Goal: Find specific page/section: Find specific page/section

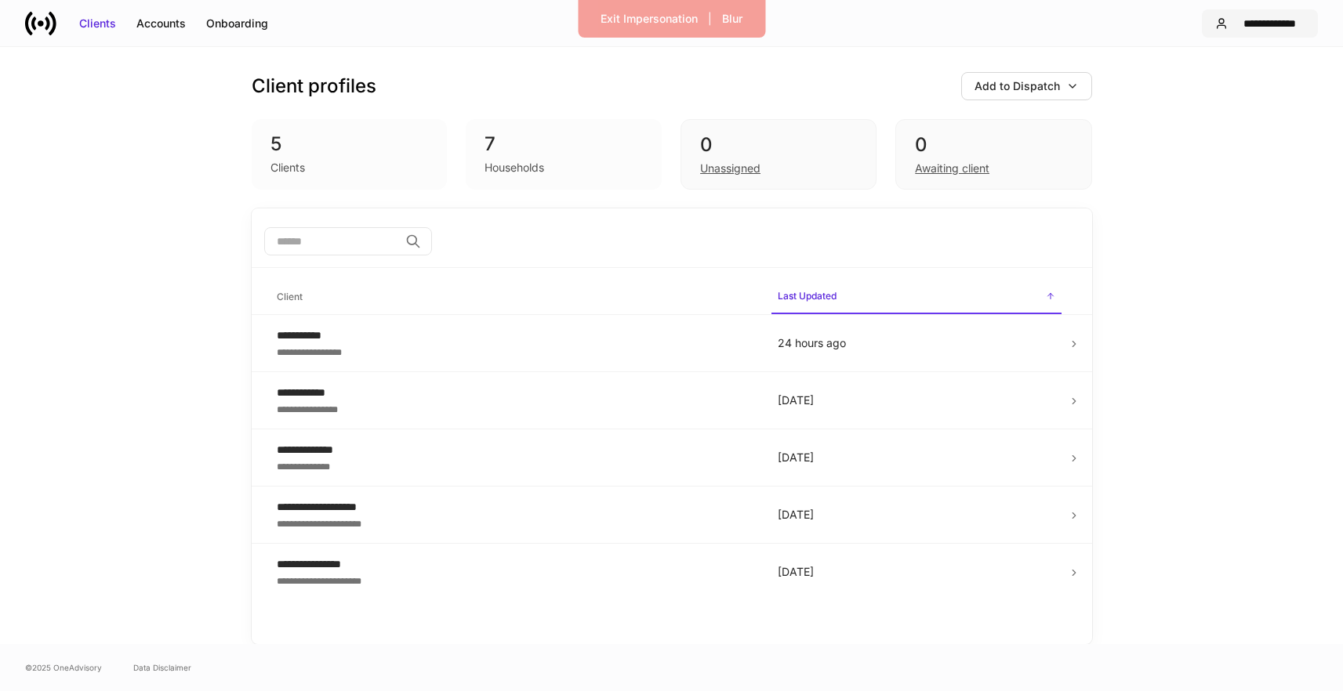
click at [1261, 33] on button "**********" at bounding box center [1260, 23] width 116 height 28
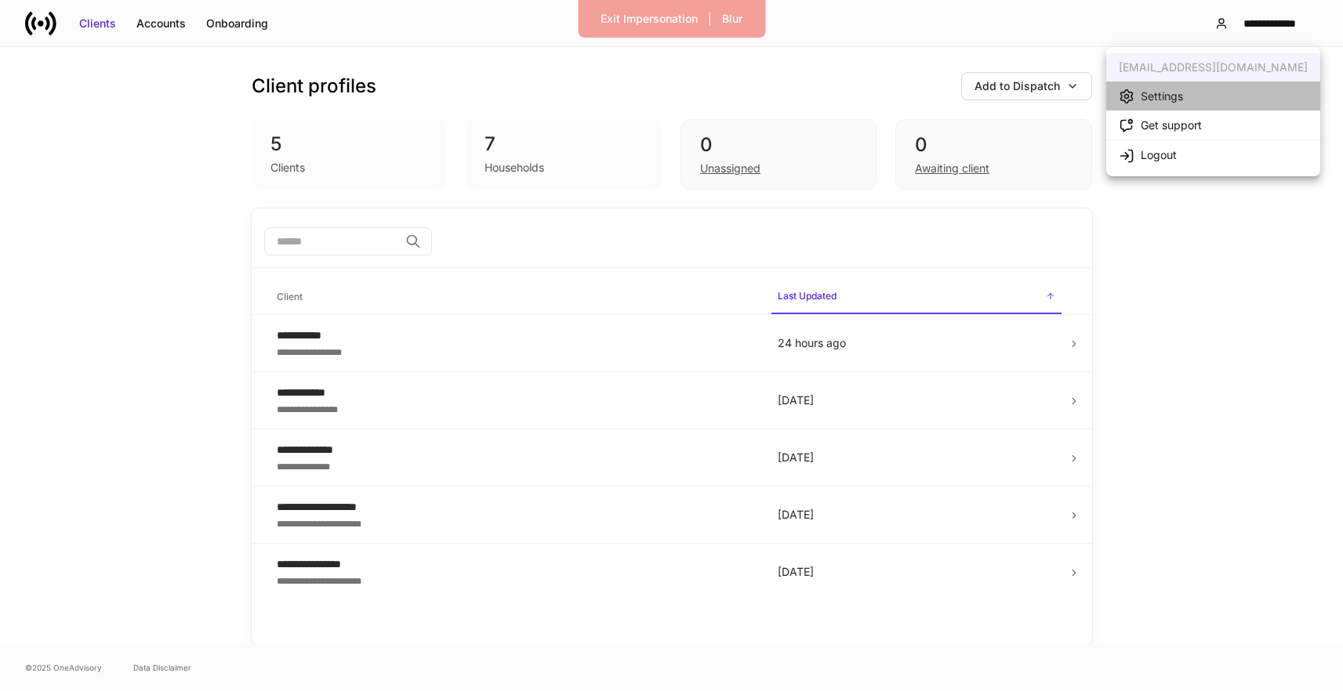
click at [1222, 93] on li "Settings" at bounding box center [1213, 96] width 214 height 29
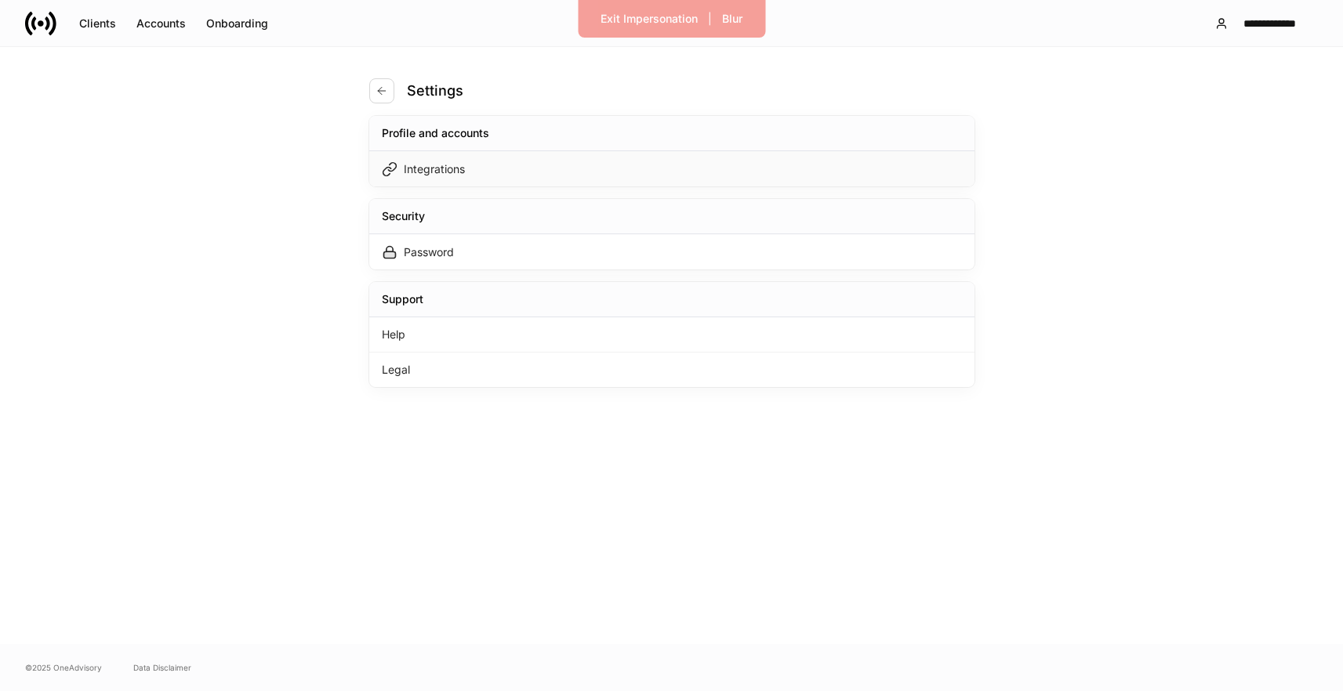
click at [776, 171] on div "Integrations" at bounding box center [671, 168] width 605 height 35
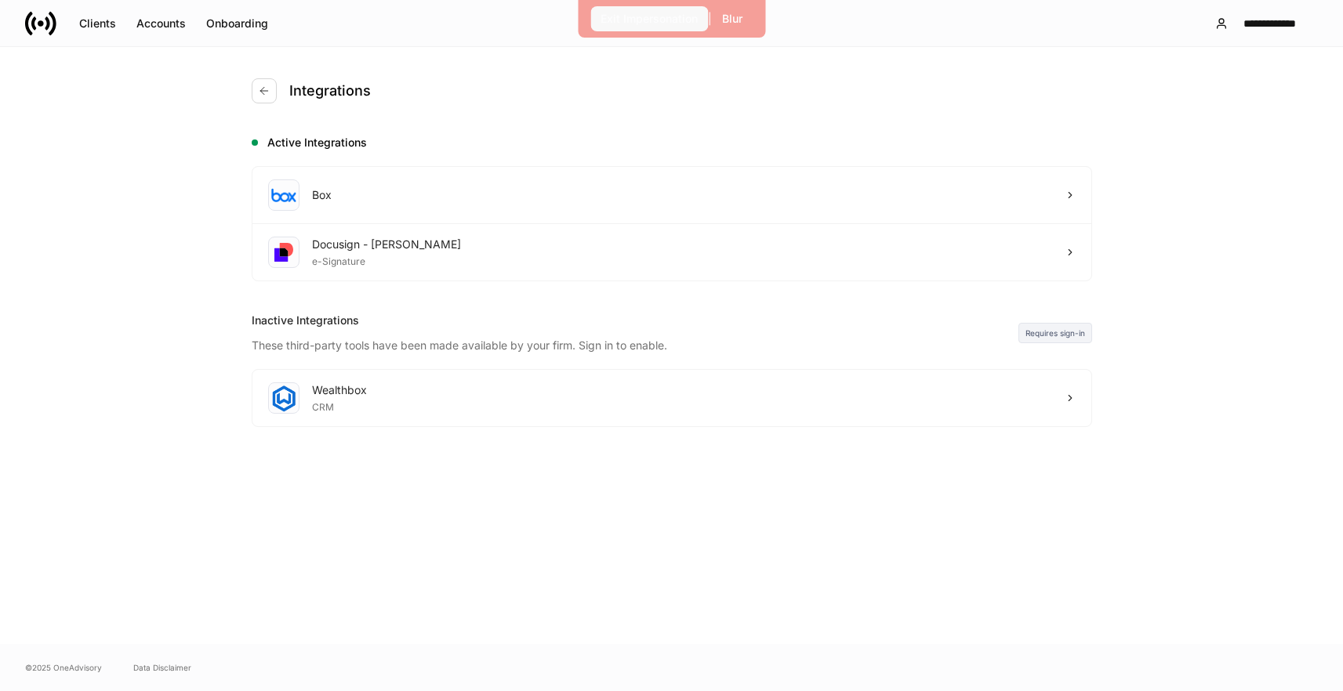
click at [646, 28] on button "Exit Impersonation" at bounding box center [649, 18] width 118 height 25
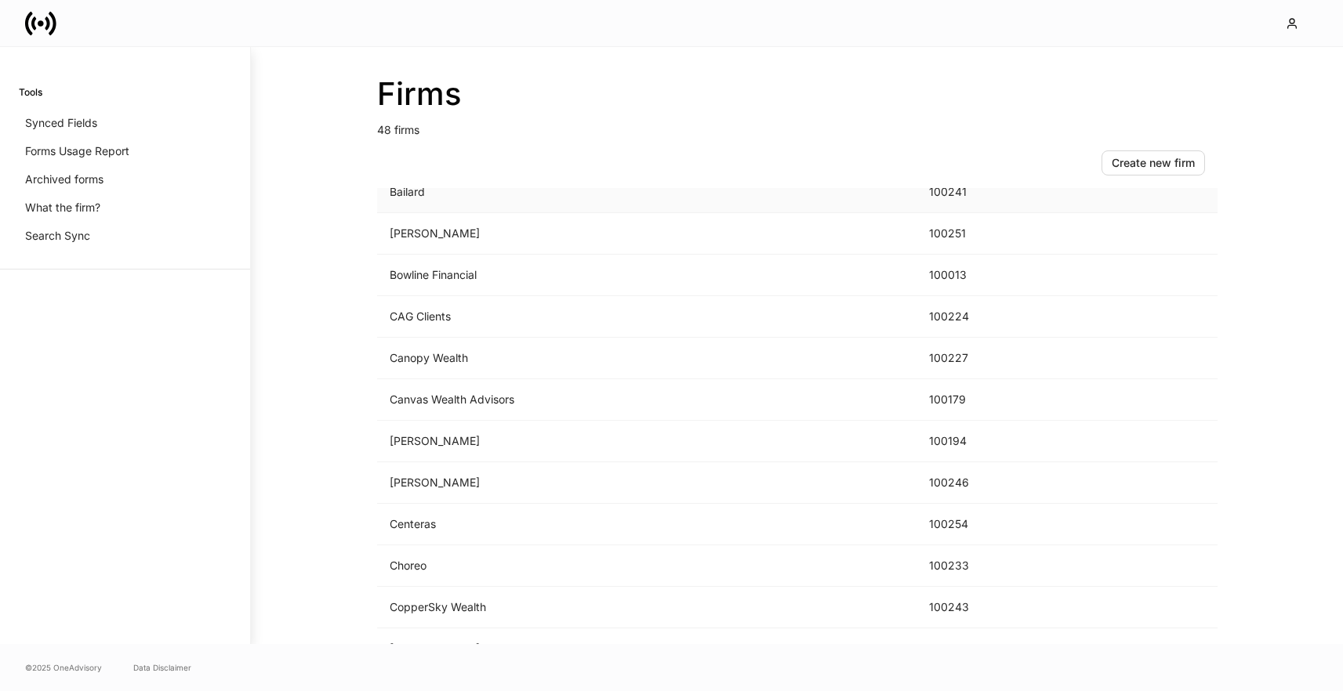
scroll to position [466, 0]
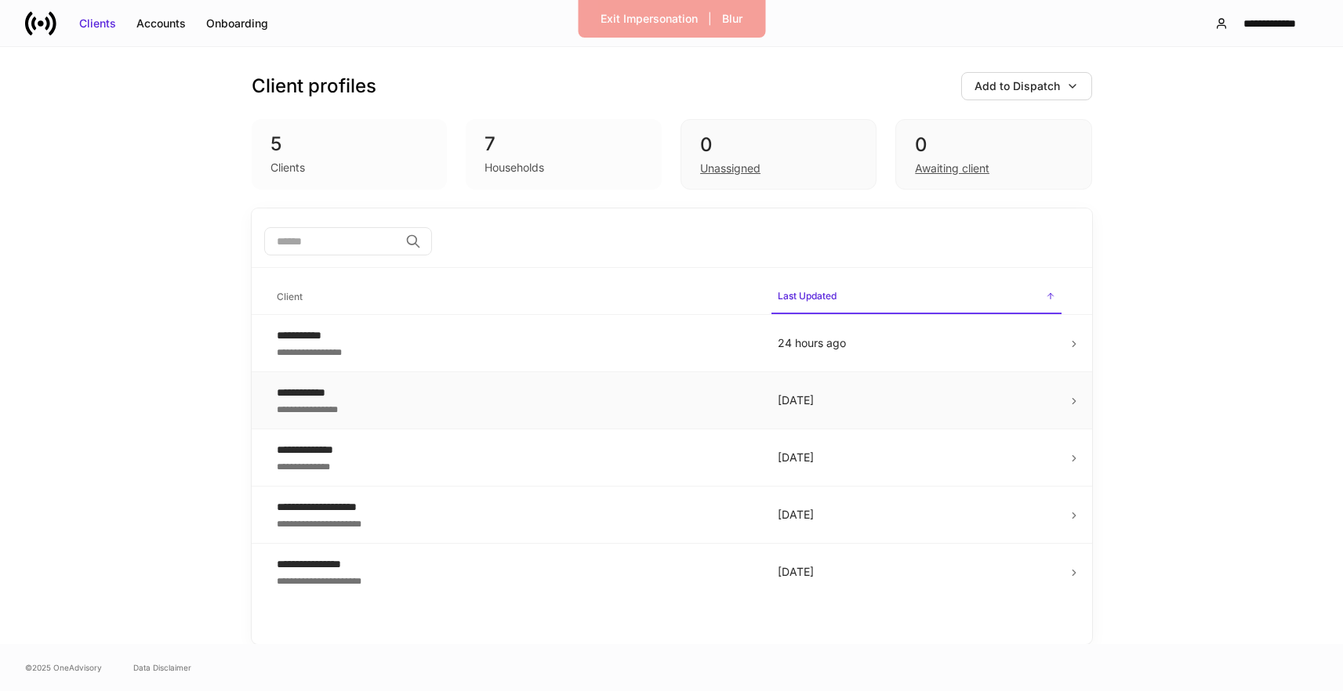
click at [507, 399] on div "**********" at bounding box center [515, 393] width 476 height 16
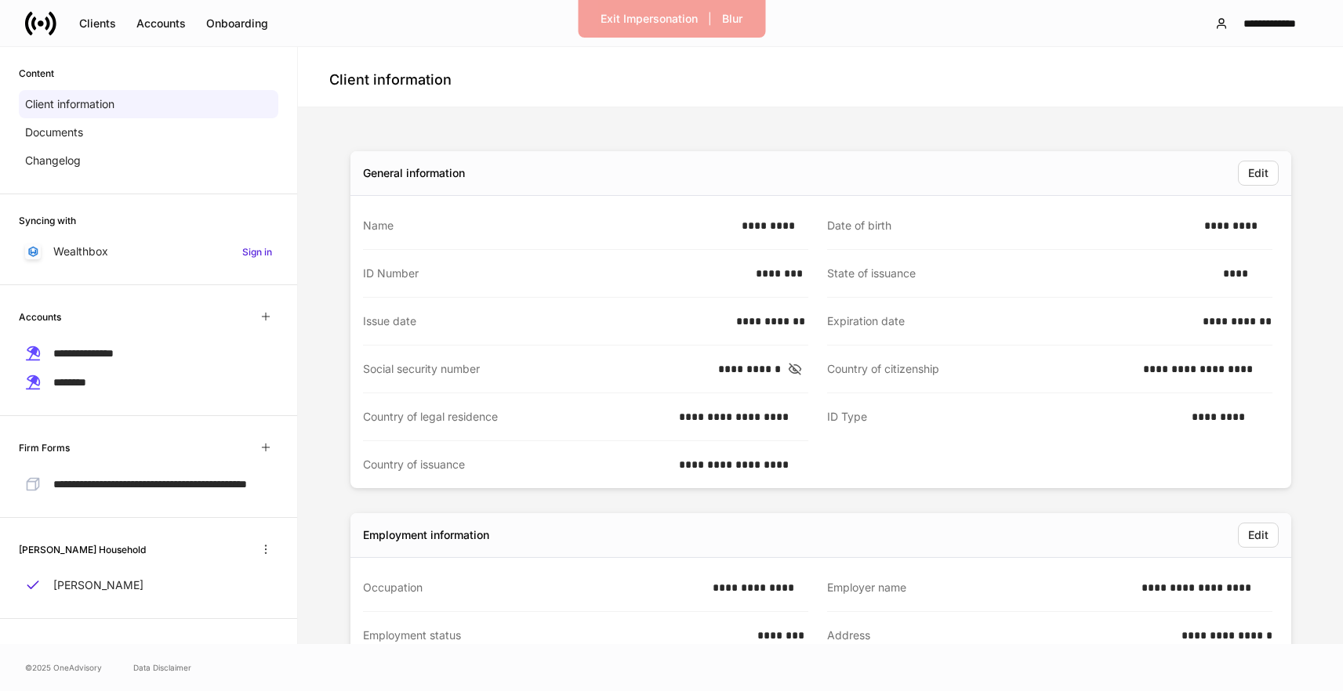
scroll to position [86, 0]
click at [185, 25] on div "Accounts" at bounding box center [160, 24] width 49 height 16
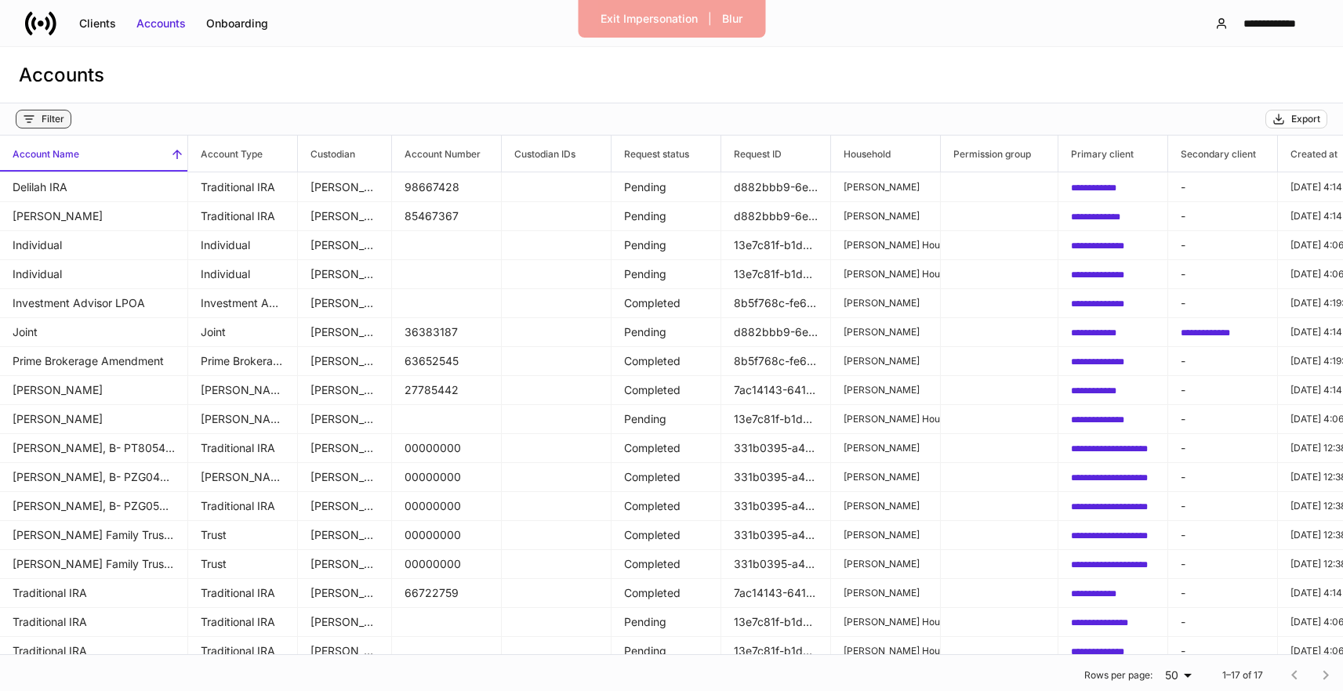
click at [55, 113] on div "Filter" at bounding box center [53, 119] width 23 height 13
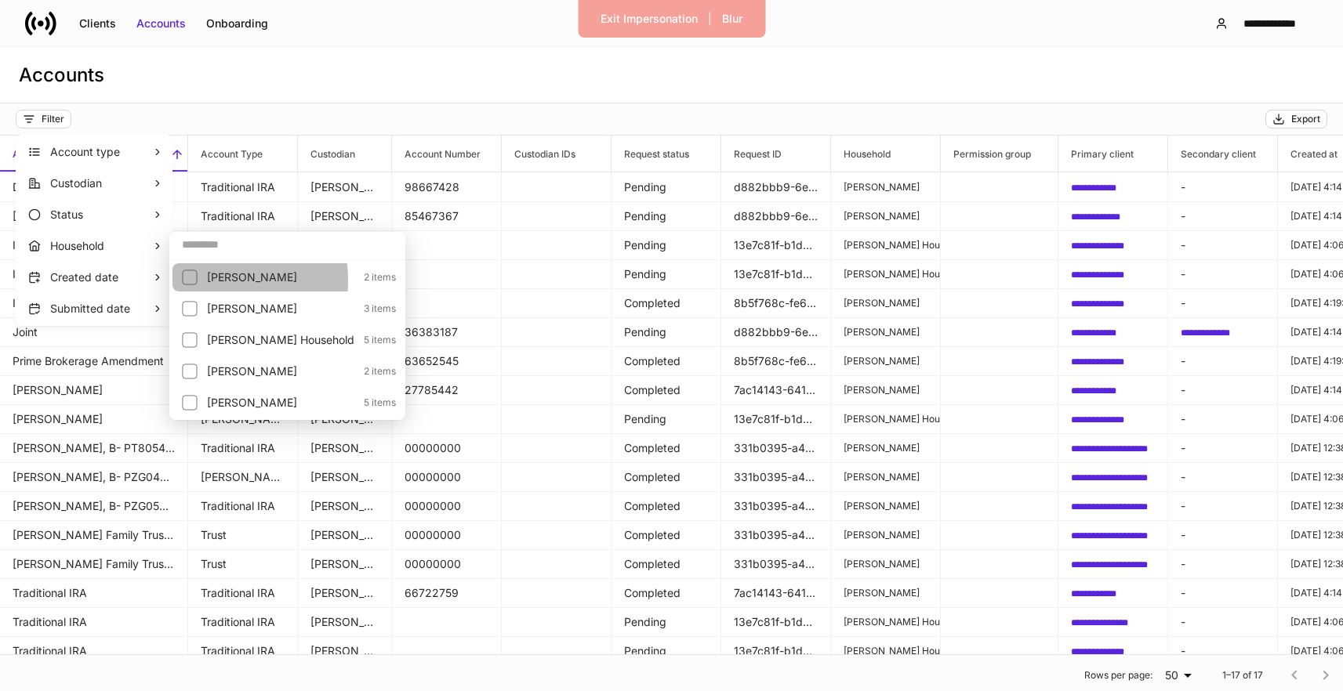
click at [199, 281] on div at bounding box center [194, 277] width 25 height 22
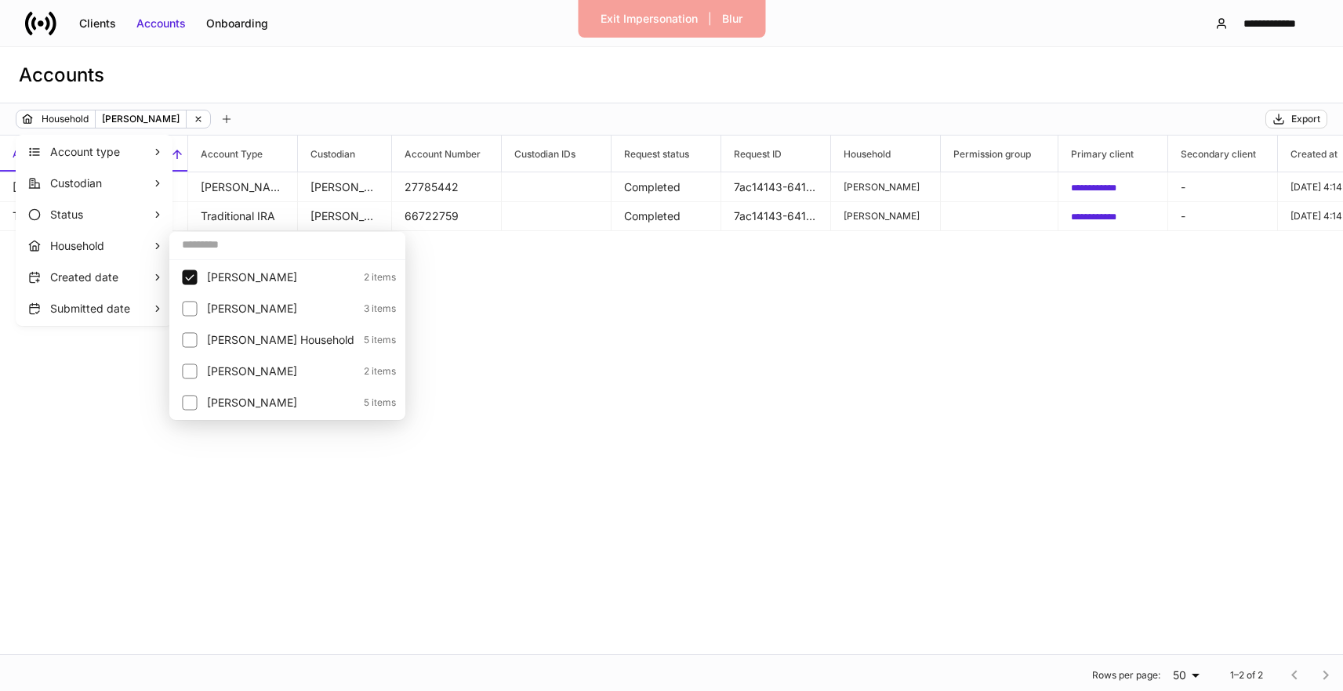
click at [712, 378] on div at bounding box center [671, 345] width 1343 height 691
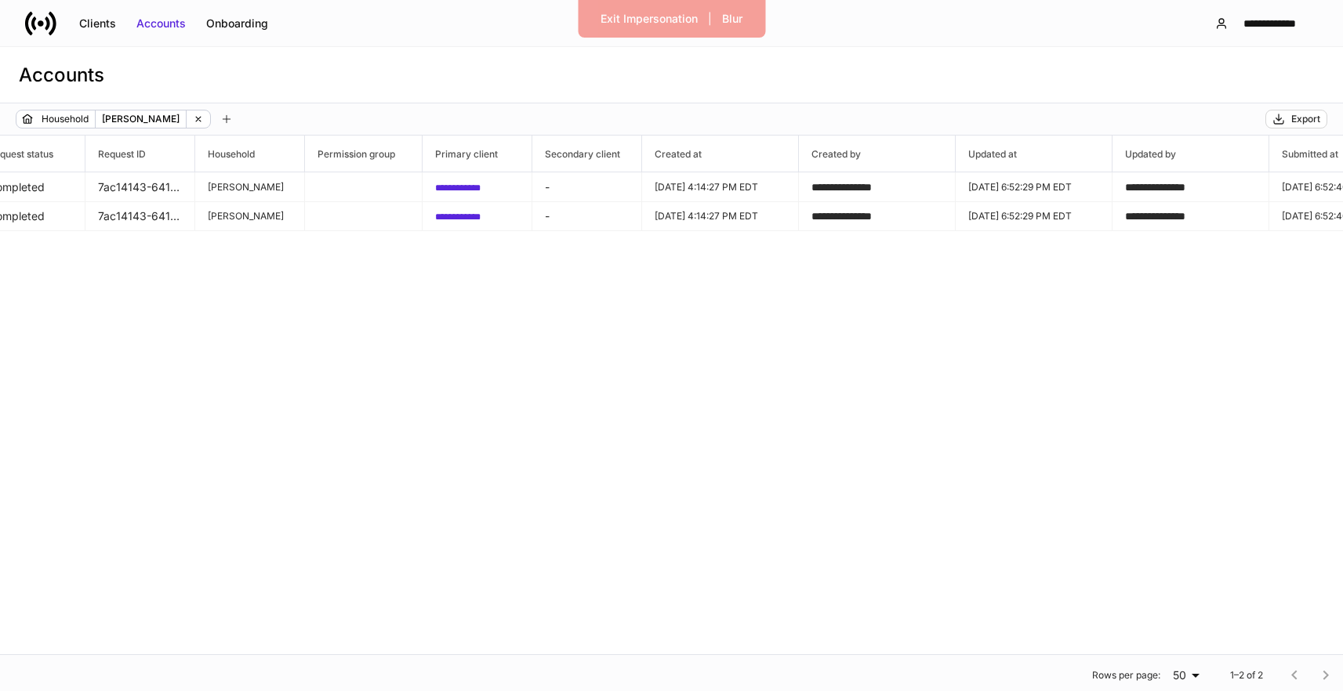
scroll to position [0, 1017]
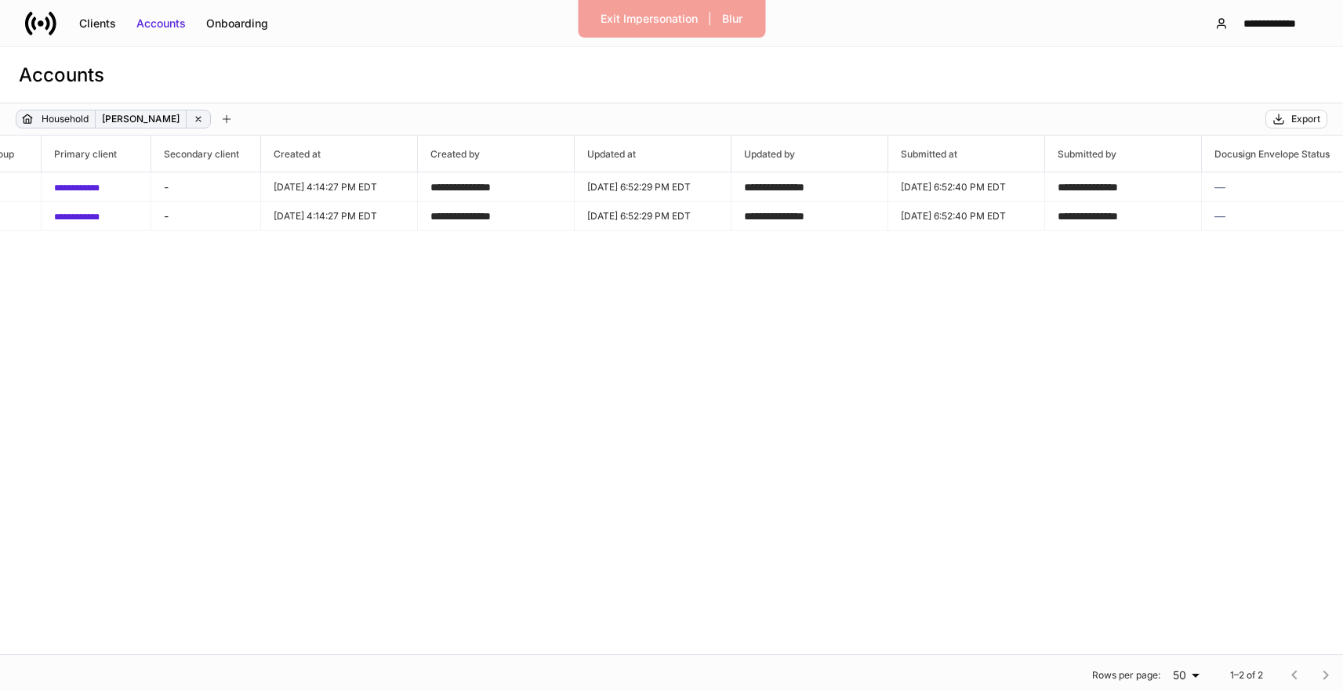
click at [193, 121] on icon at bounding box center [198, 119] width 11 height 11
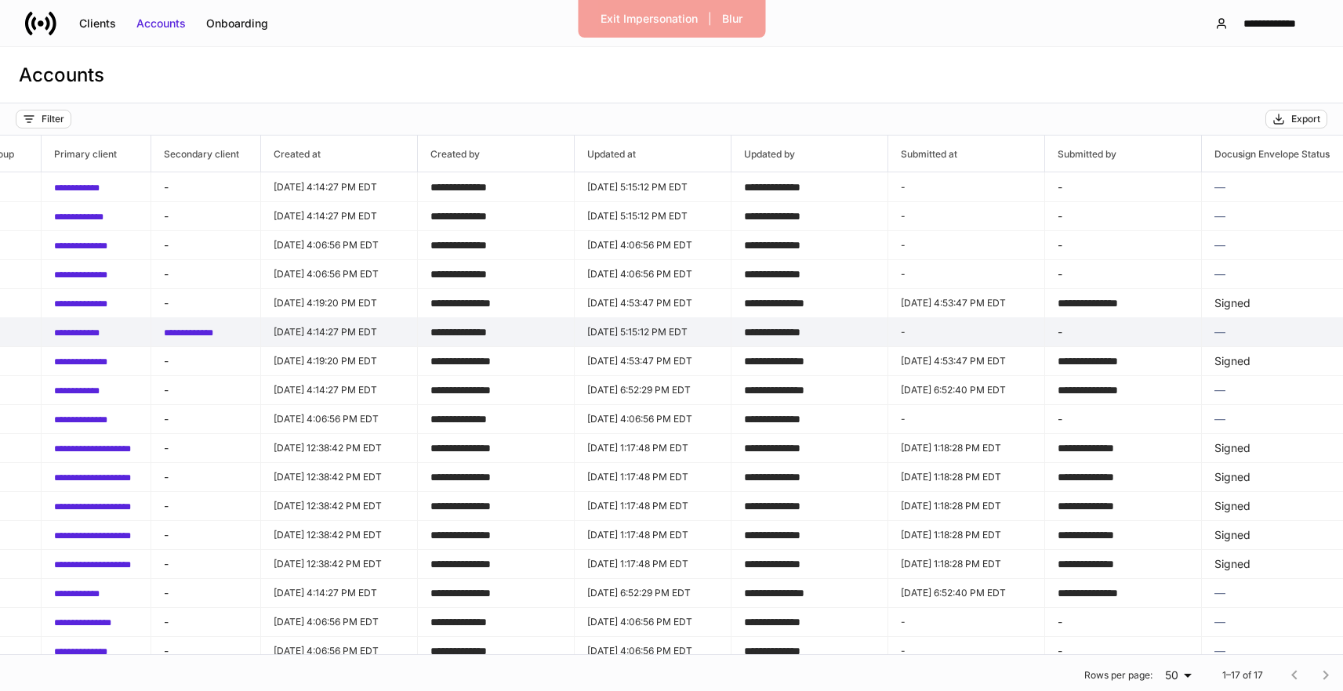
scroll to position [11, 1017]
